Goal: Navigation & Orientation: Find specific page/section

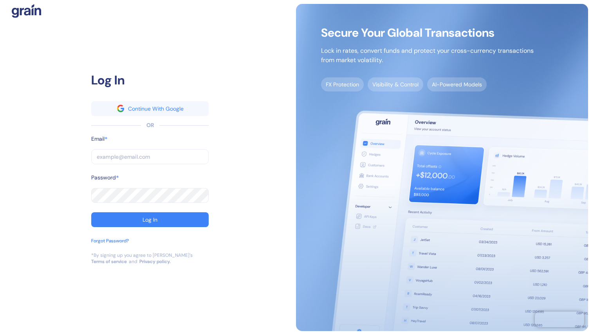
click at [163, 155] on input "text" at bounding box center [149, 157] width 117 height 15
type input "avni@dollycard.com"
click at [91, 213] on button "Log In" at bounding box center [149, 220] width 117 height 15
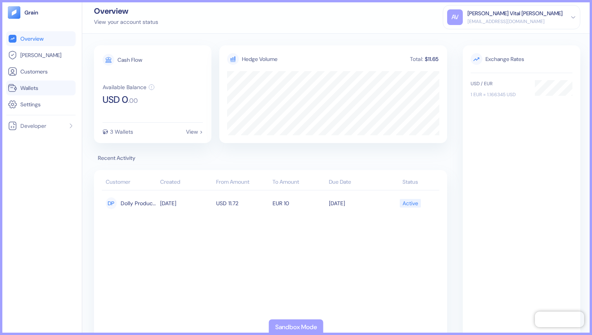
click at [36, 86] on span "Wallets" at bounding box center [29, 88] width 18 height 8
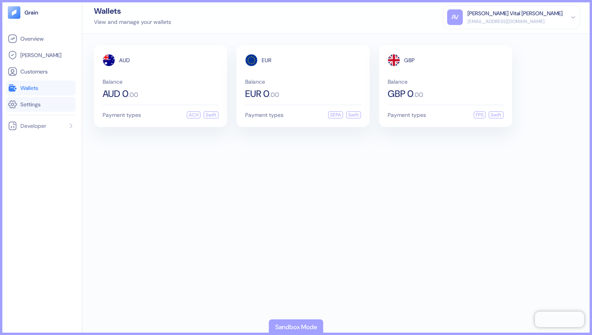
click at [58, 110] on li "Settings" at bounding box center [40, 104] width 69 height 15
click at [37, 105] on span "Settings" at bounding box center [30, 105] width 20 height 8
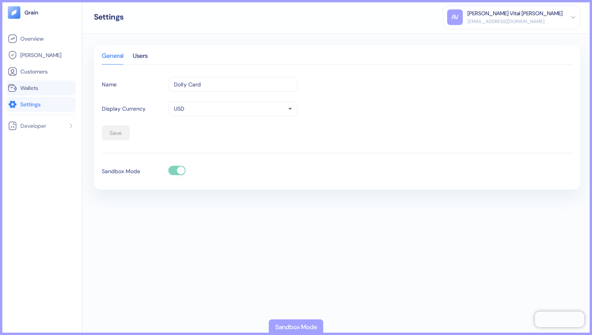
click at [39, 88] on link "Wallets" at bounding box center [41, 87] width 66 height 9
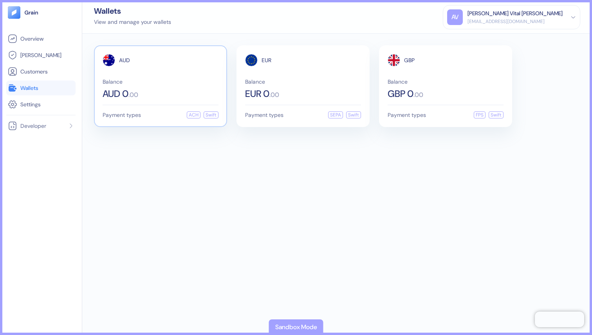
click at [155, 97] on div "AUD 0 . 00" at bounding box center [161, 93] width 116 height 9
click at [38, 57] on span "Hedges" at bounding box center [40, 55] width 41 height 8
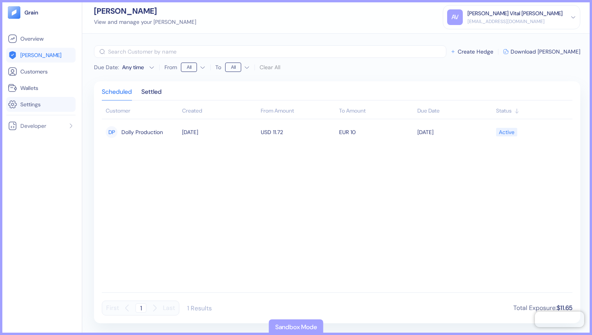
click at [38, 97] on li "Settings" at bounding box center [40, 104] width 69 height 15
click at [38, 91] on span "Wallets" at bounding box center [29, 88] width 18 height 8
